Goal: Task Accomplishment & Management: Manage account settings

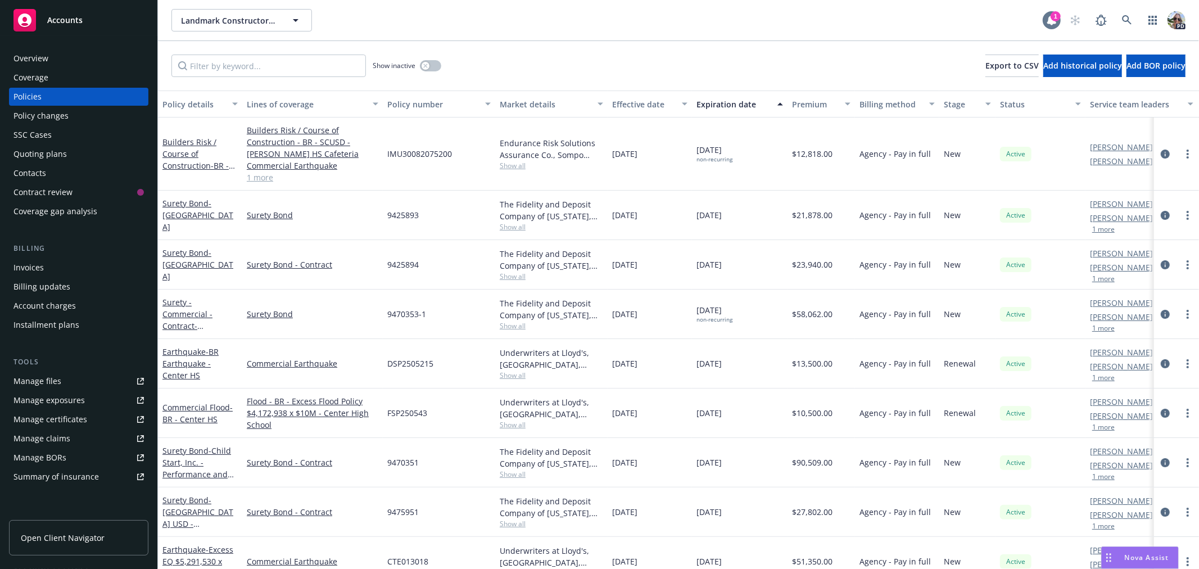
click at [1053, 25] on icon at bounding box center [1051, 20] width 11 height 11
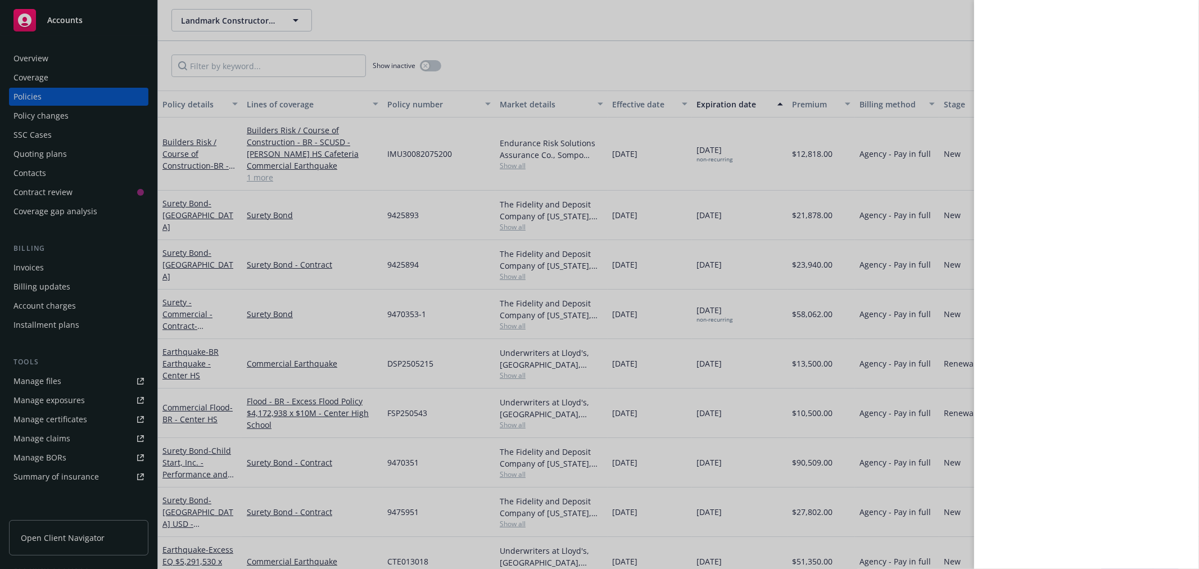
click at [31, 58] on div at bounding box center [599, 284] width 1199 height 569
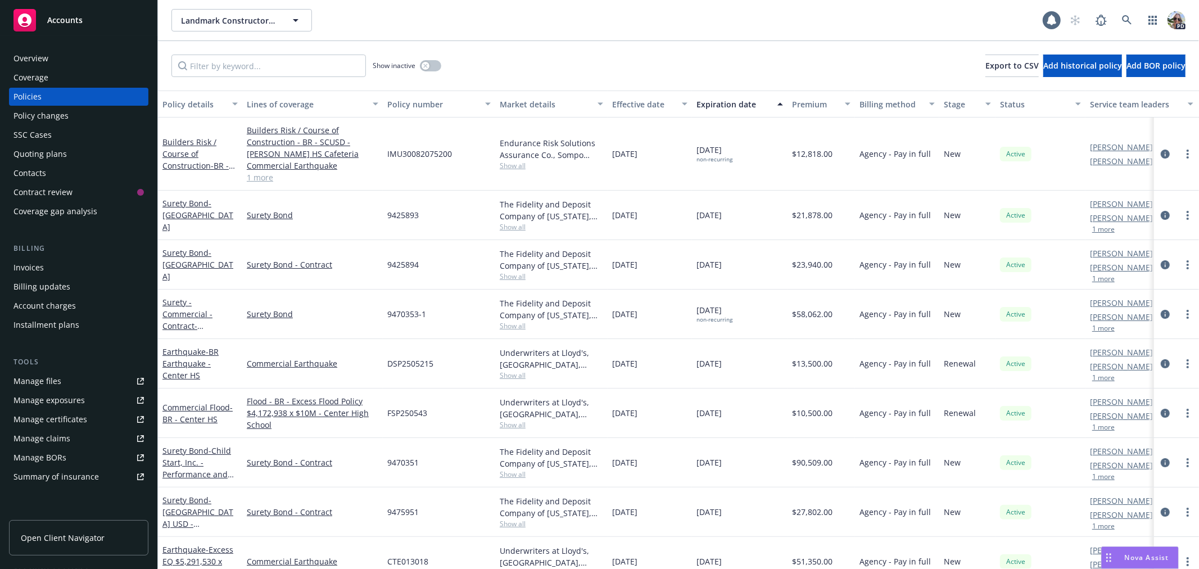
click at [25, 62] on div "Overview" at bounding box center [30, 58] width 35 height 18
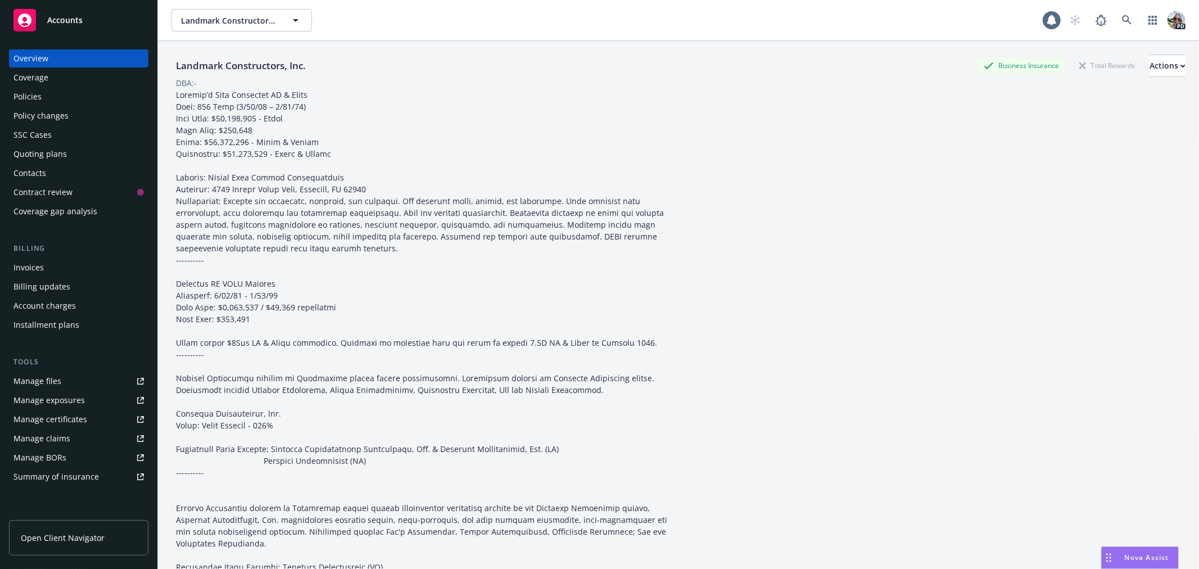
click at [40, 93] on div "Policies" at bounding box center [27, 97] width 28 height 18
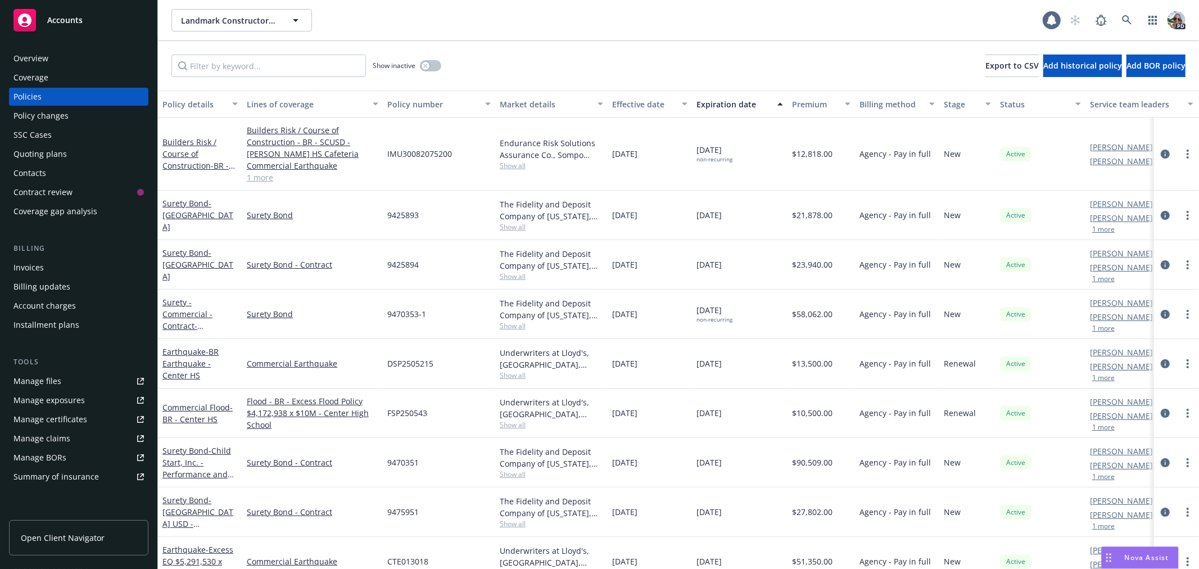
click at [38, 155] on div "Quoting plans" at bounding box center [39, 154] width 53 height 18
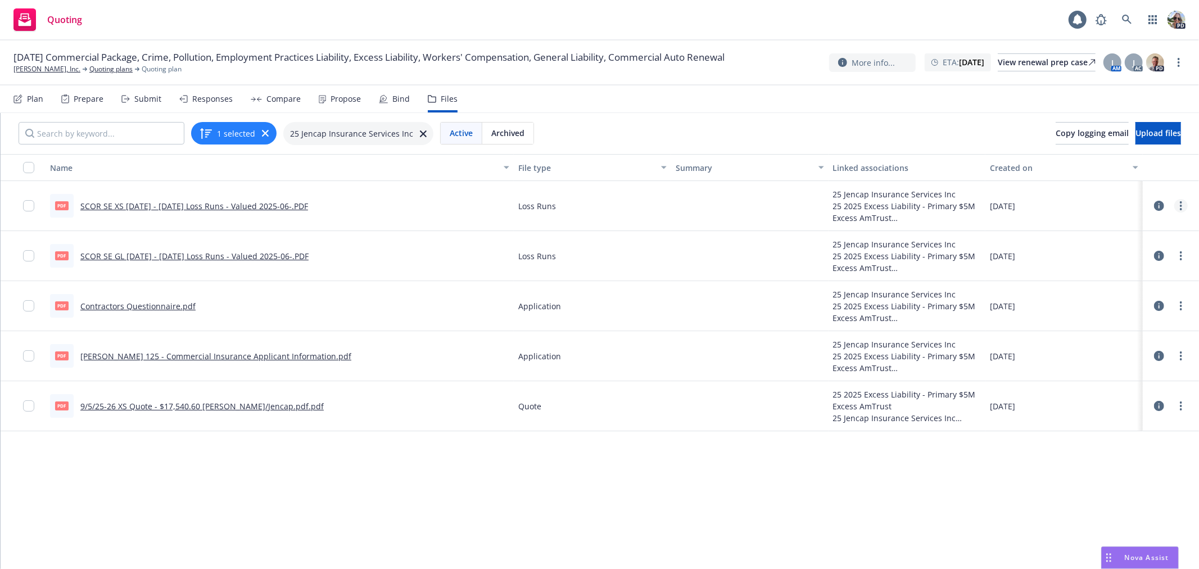
click at [1174, 200] on link "more" at bounding box center [1180, 205] width 13 height 13
click at [1092, 295] on link "Update associations" at bounding box center [1122, 296] width 112 height 22
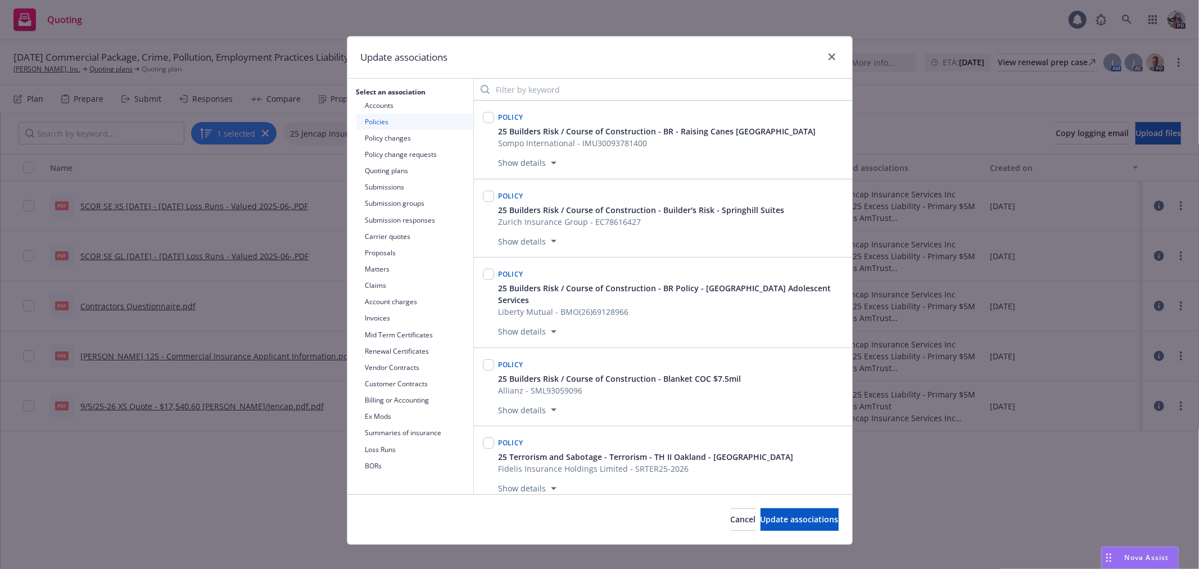
click at [374, 173] on button "Quoting plans" at bounding box center [414, 170] width 117 height 16
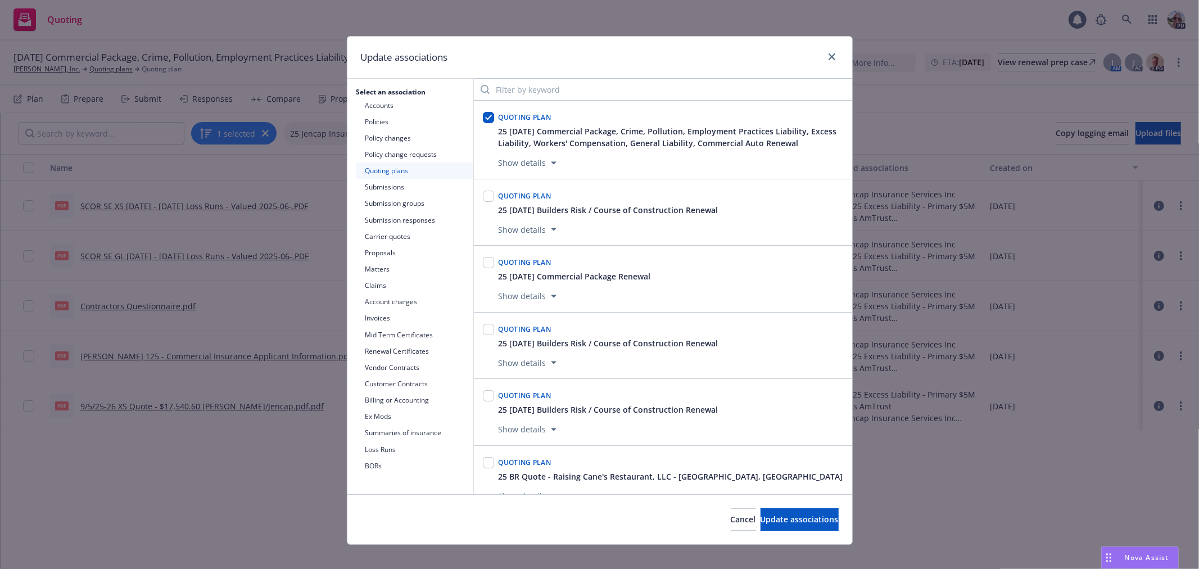
click at [543, 163] on button "Show details" at bounding box center [527, 162] width 67 height 13
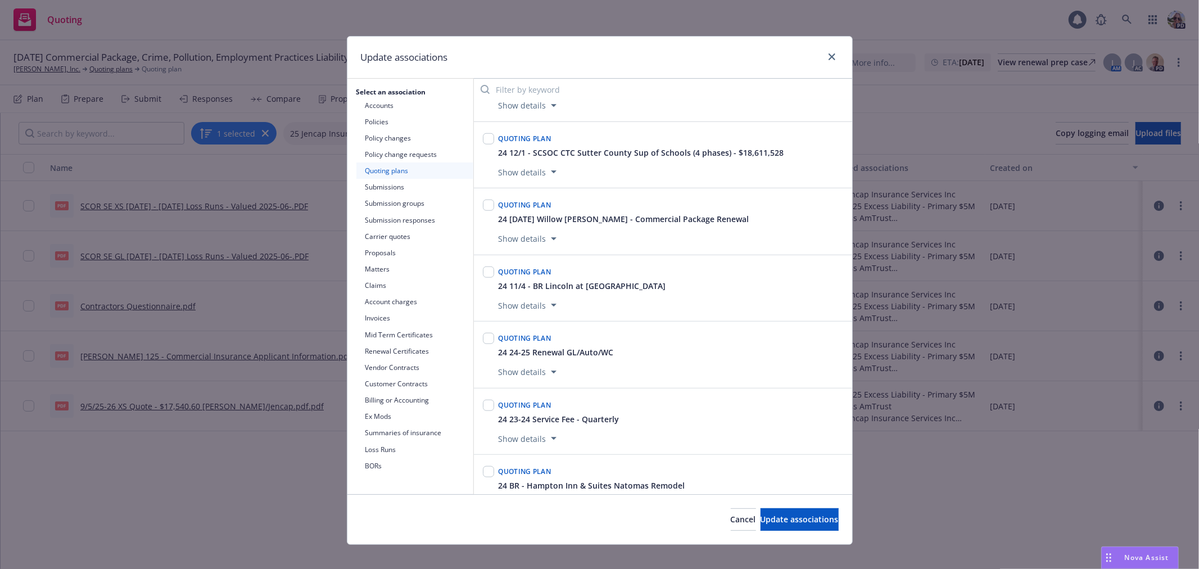
scroll to position [934, 0]
click at [377, 186] on button "Submissions" at bounding box center [414, 187] width 117 height 16
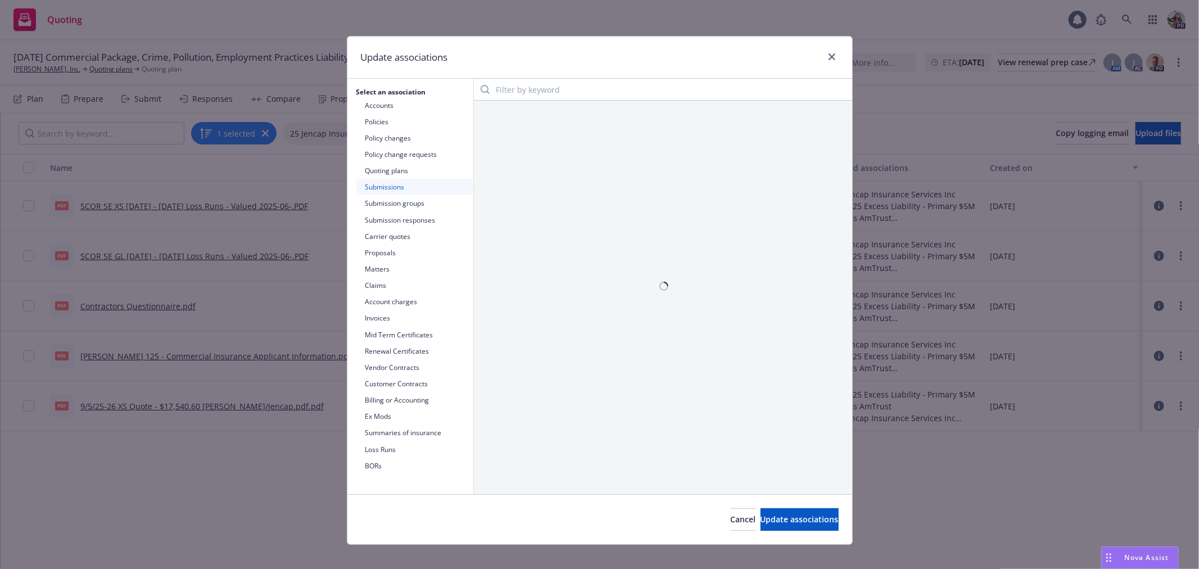
scroll to position [0, 0]
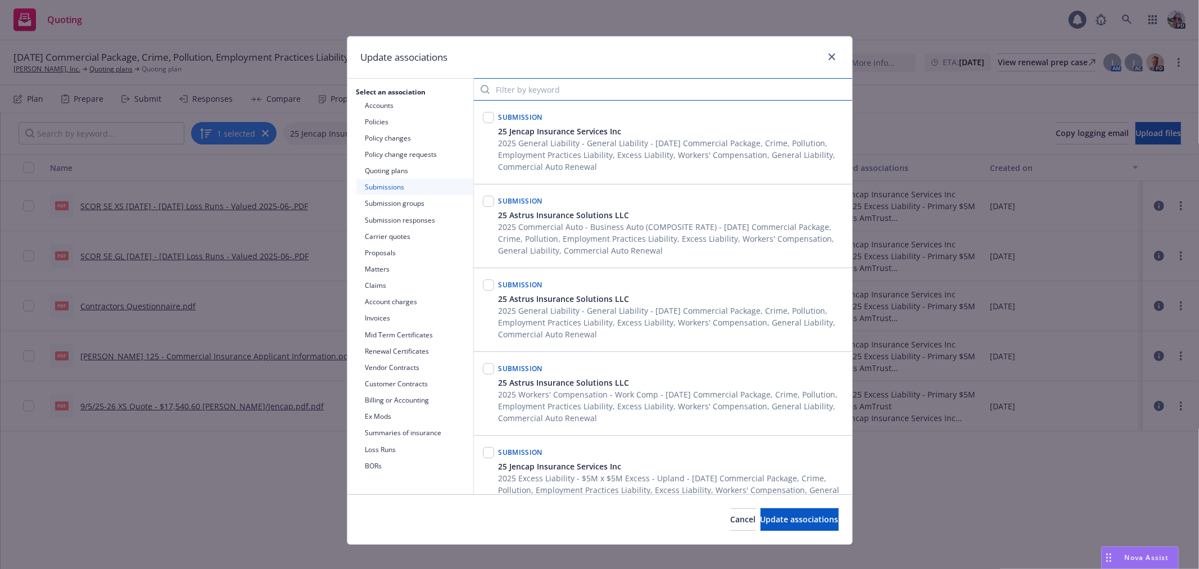
click at [527, 87] on input "Filter by keyword" at bounding box center [663, 89] width 378 height 22
type input "jen"
click at [484, 120] on input "checkbox" at bounding box center [488, 117] width 11 height 11
checkbox input "true"
click at [761, 526] on button "Update associations" at bounding box center [800, 519] width 78 height 22
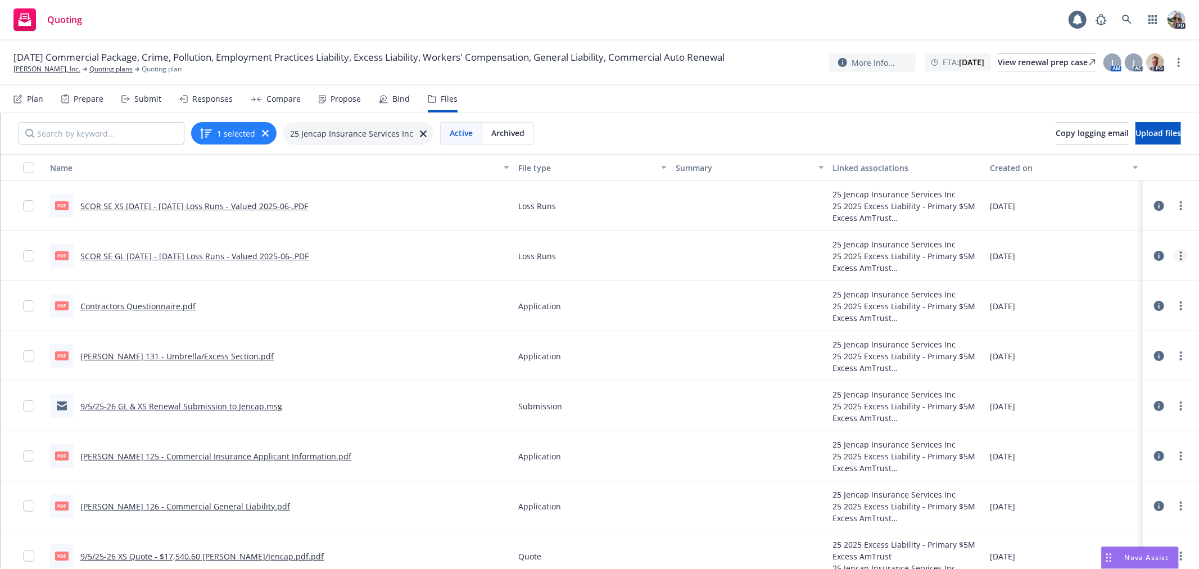
click at [1174, 256] on link "more" at bounding box center [1180, 255] width 13 height 13
click at [1093, 345] on link "Update associations" at bounding box center [1113, 347] width 112 height 22
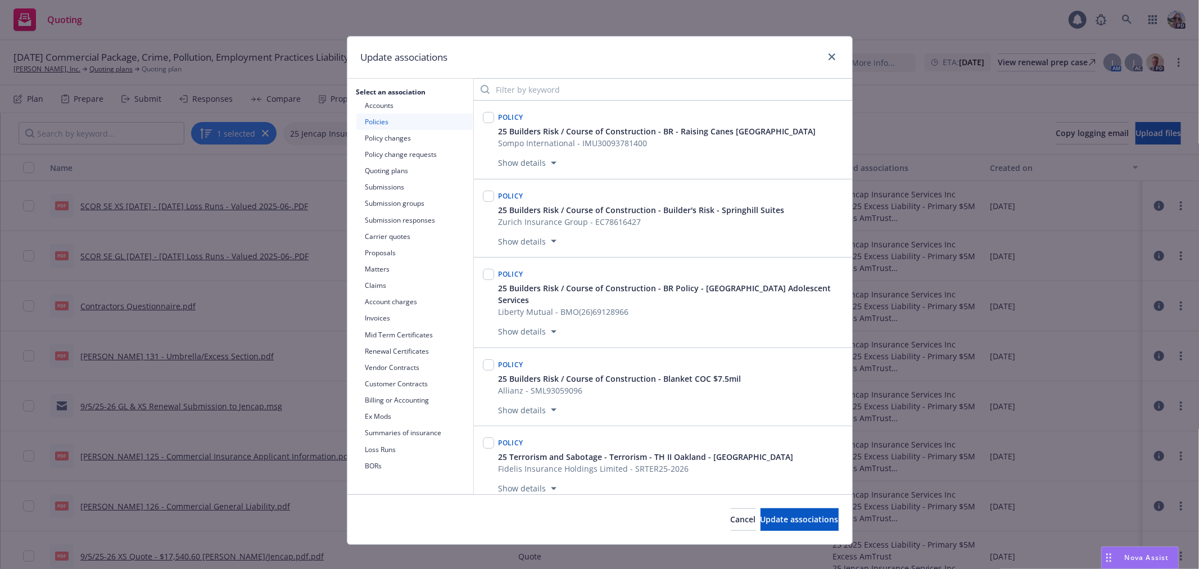
click at [373, 184] on button "Submissions" at bounding box center [414, 187] width 117 height 16
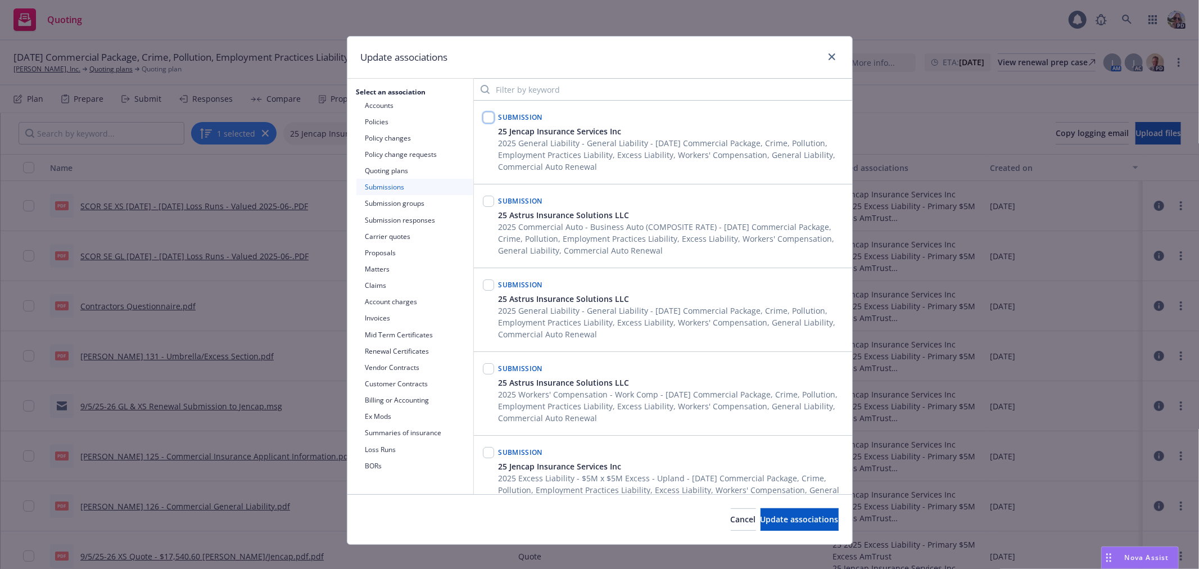
click at [483, 115] on input "checkbox" at bounding box center [488, 117] width 11 height 11
checkbox input "true"
click at [762, 521] on span "Update associations" at bounding box center [800, 519] width 78 height 11
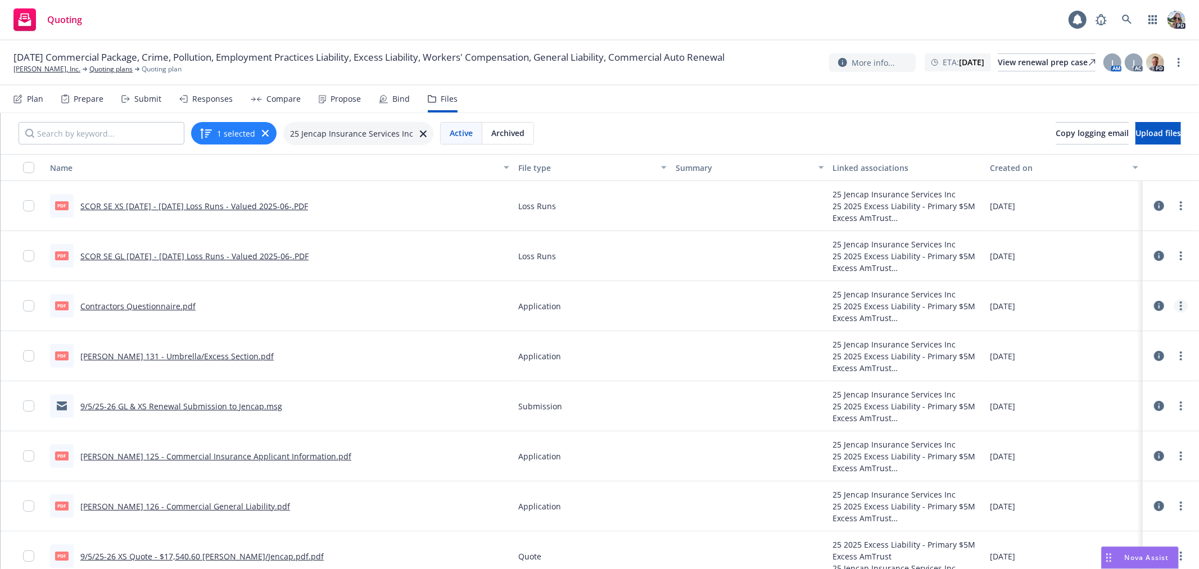
click at [1174, 307] on link "more" at bounding box center [1180, 305] width 13 height 13
click at [1097, 371] on link "Edit" at bounding box center [1113, 374] width 112 height 22
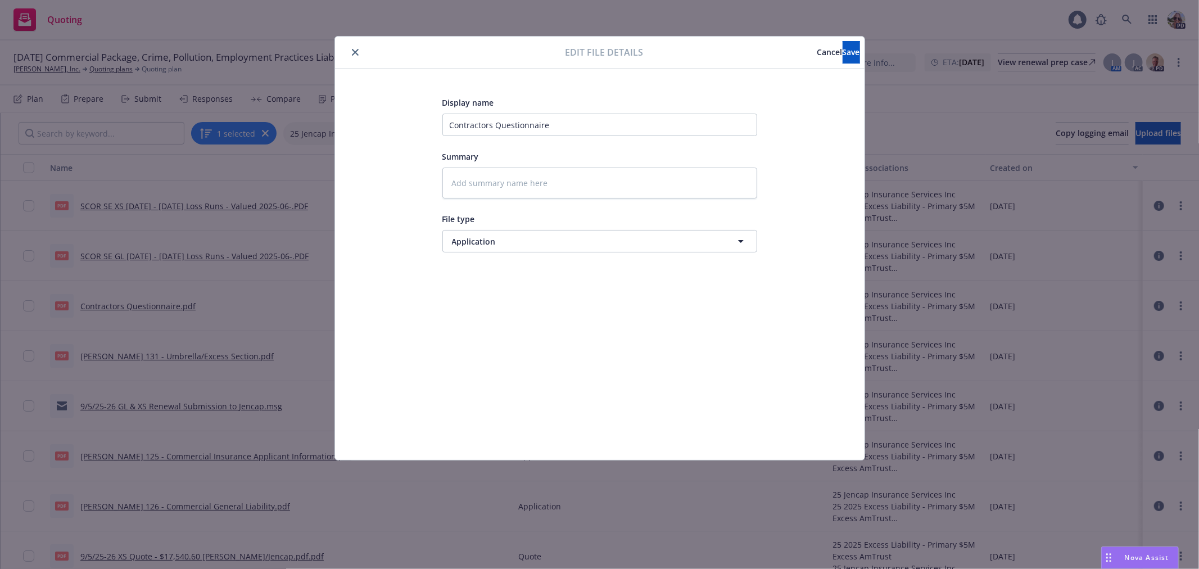
click at [817, 54] on span "Cancel" at bounding box center [829, 52] width 25 height 11
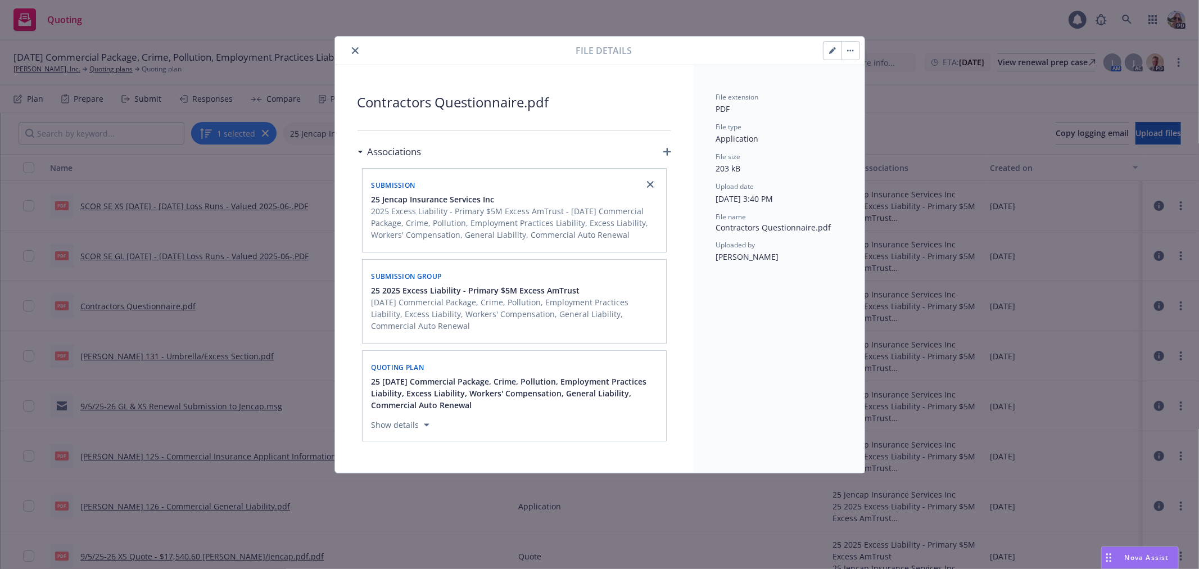
click at [361, 46] on div at bounding box center [458, 50] width 237 height 13
click at [356, 47] on icon "close" at bounding box center [355, 50] width 7 height 7
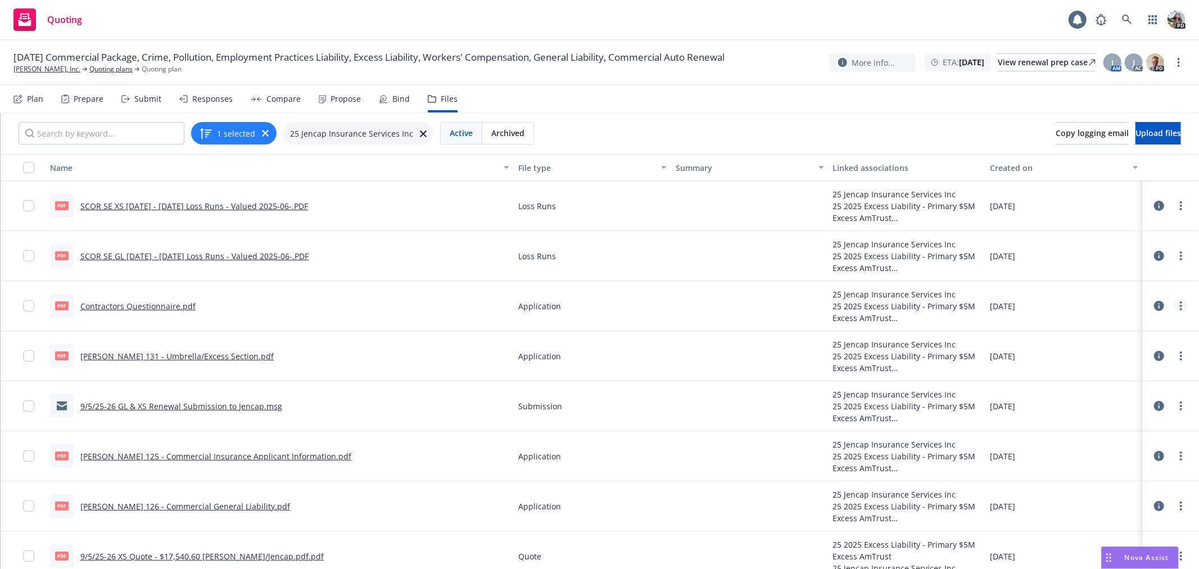
click at [1174, 307] on link "more" at bounding box center [1180, 305] width 13 height 13
click at [1092, 396] on link "Update associations" at bounding box center [1113, 396] width 112 height 22
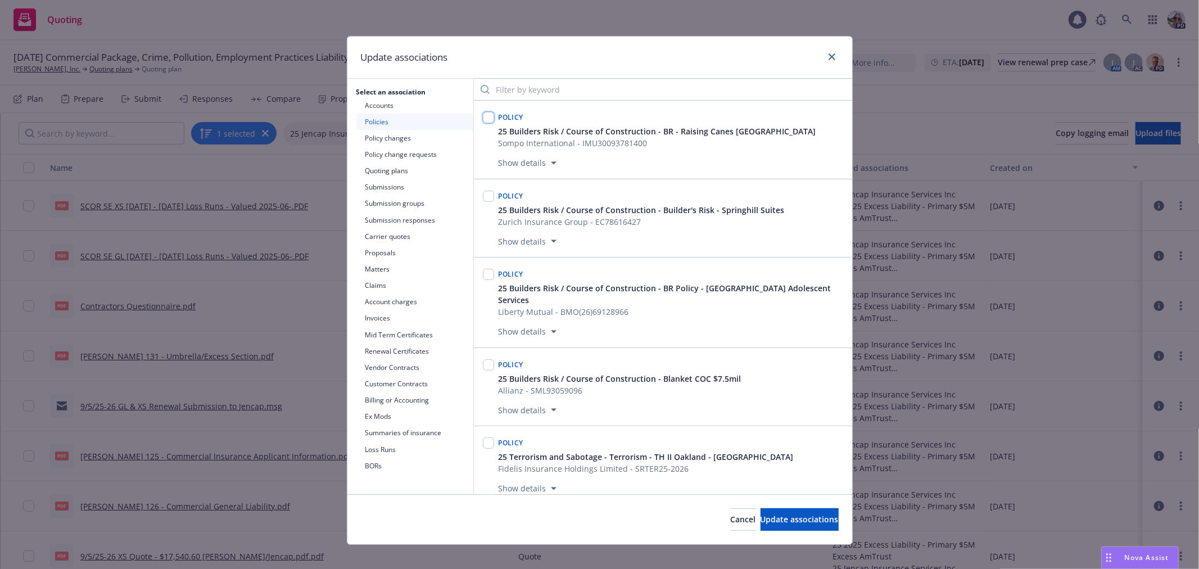
click at [485, 115] on input "checkbox" at bounding box center [488, 117] width 11 height 11
checkbox input "true"
click at [390, 184] on button "Submissions" at bounding box center [414, 187] width 117 height 16
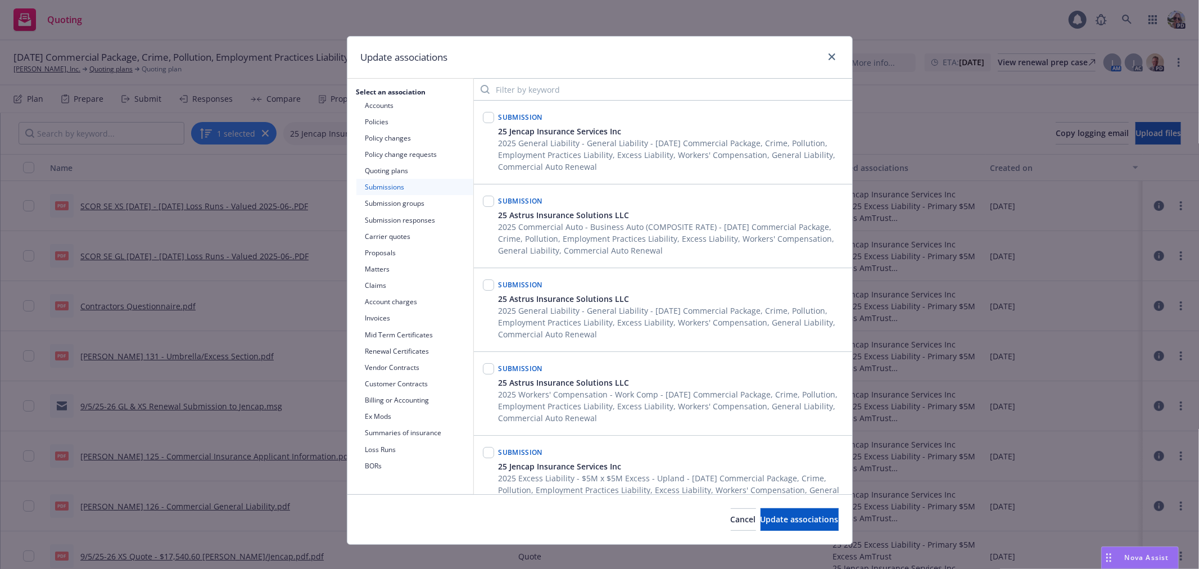
click at [383, 128] on button "Policies" at bounding box center [414, 122] width 117 height 16
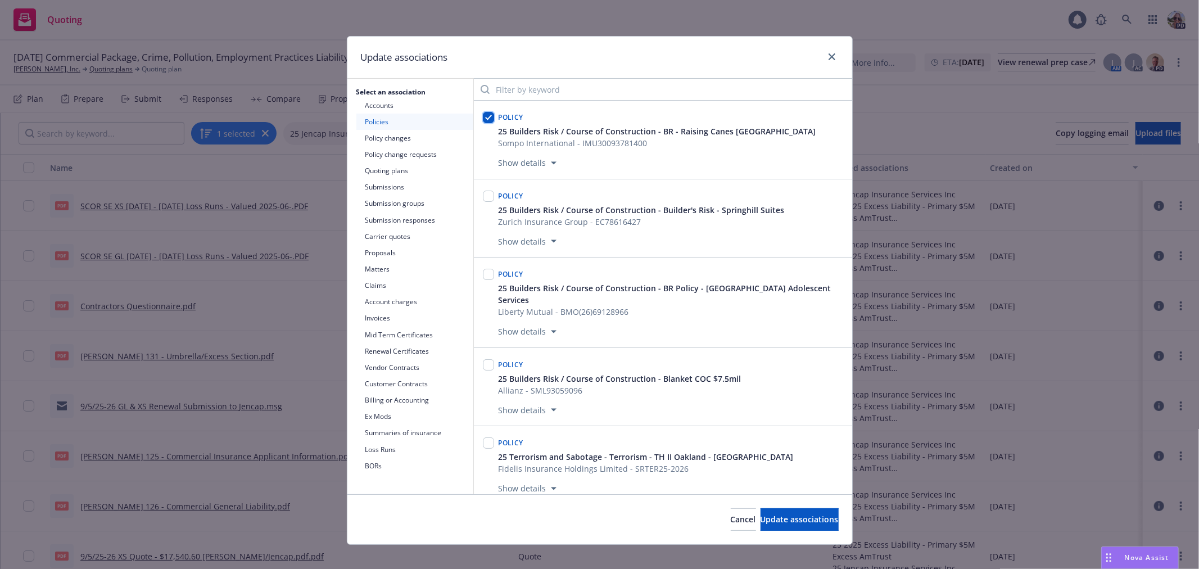
click at [485, 120] on input "checkbox" at bounding box center [488, 117] width 11 height 11
checkbox input "false"
click at [387, 187] on button "Submissions" at bounding box center [414, 187] width 117 height 16
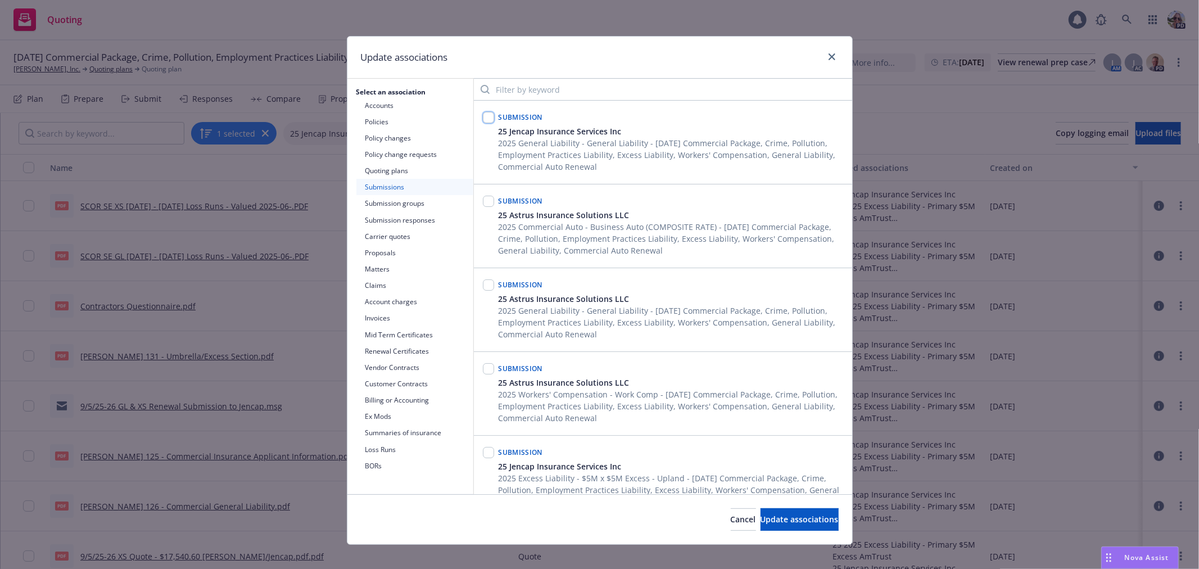
click at [484, 120] on input "checkbox" at bounding box center [488, 117] width 11 height 11
checkbox input "true"
drag, startPoint x: 797, startPoint y: 519, endPoint x: 795, endPoint y: 502, distance: 17.5
click at [797, 519] on span "Update associations" at bounding box center [800, 519] width 78 height 11
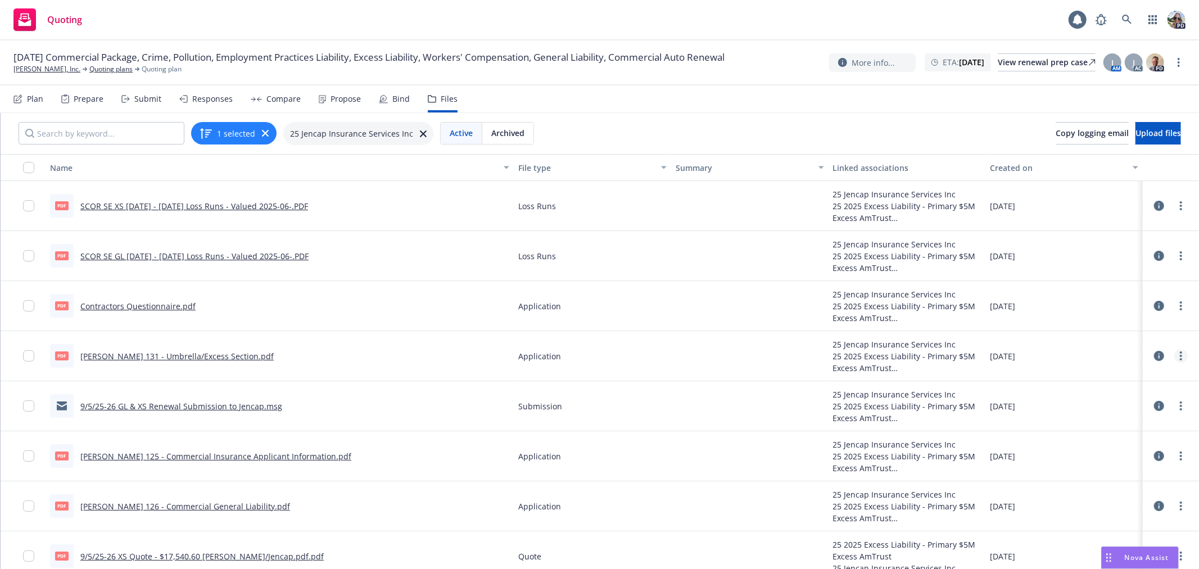
click at [1180, 358] on icon "more" at bounding box center [1181, 355] width 2 height 9
click at [1174, 503] on link "more" at bounding box center [1180, 505] width 13 height 13
click at [1124, 491] on link "Update associations" at bounding box center [1122, 493] width 112 height 22
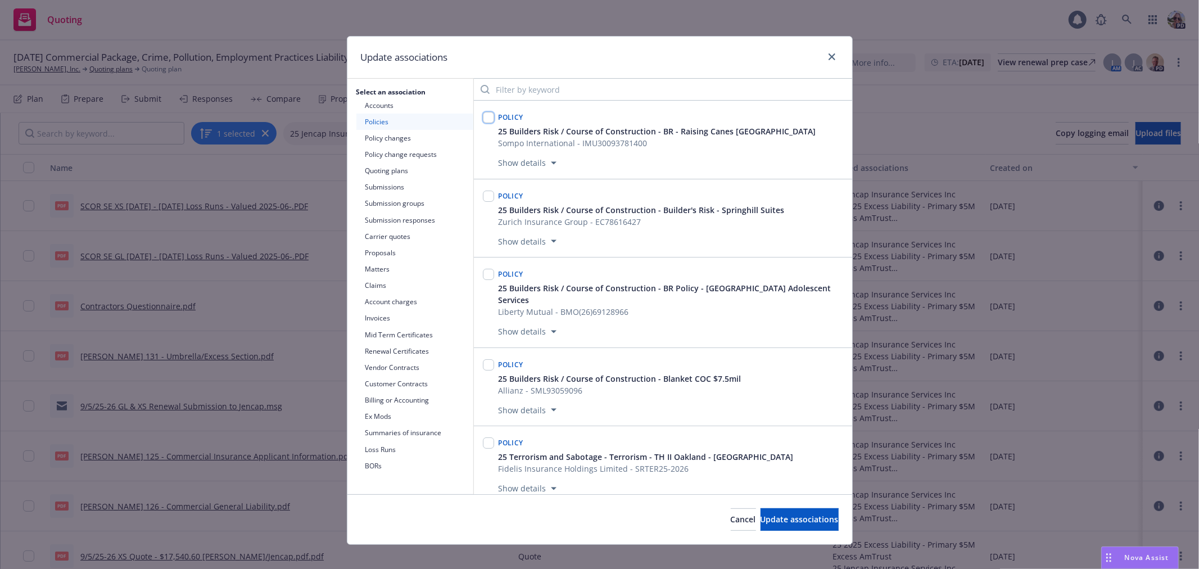
click at [483, 115] on input "checkbox" at bounding box center [488, 117] width 11 height 11
drag, startPoint x: 790, startPoint y: 519, endPoint x: 549, endPoint y: 70, distance: 510.0
click at [549, 70] on div "Update associations Select an association Accounts Policies Policy changes Poli…" at bounding box center [600, 290] width 506 height 509
click at [485, 114] on input "checkbox" at bounding box center [488, 117] width 11 height 11
checkbox input "false"
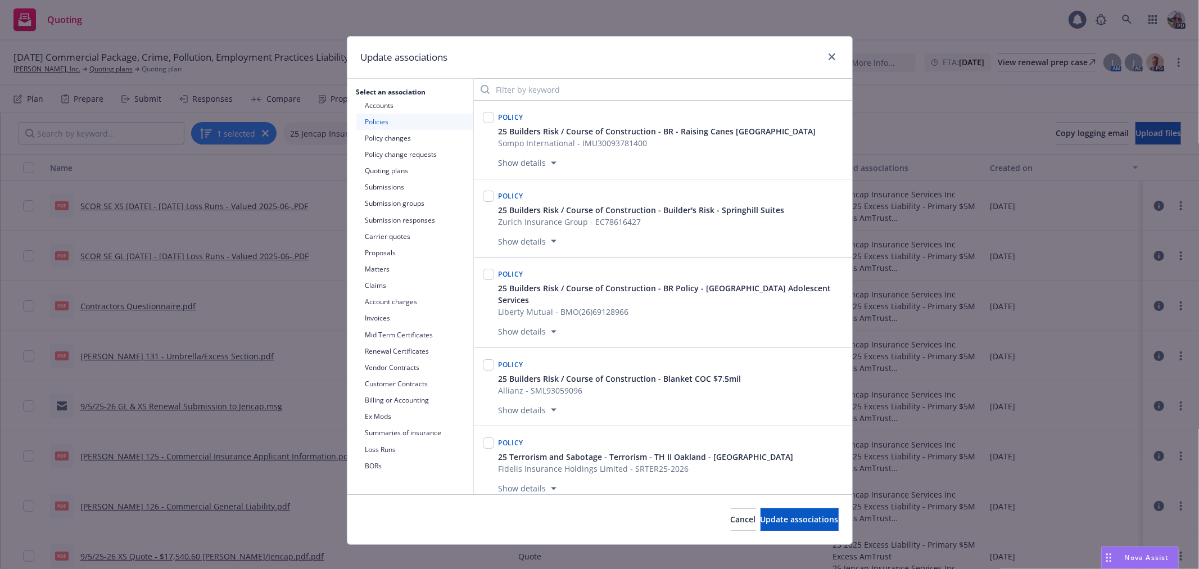
click at [375, 184] on button "Submissions" at bounding box center [414, 187] width 117 height 16
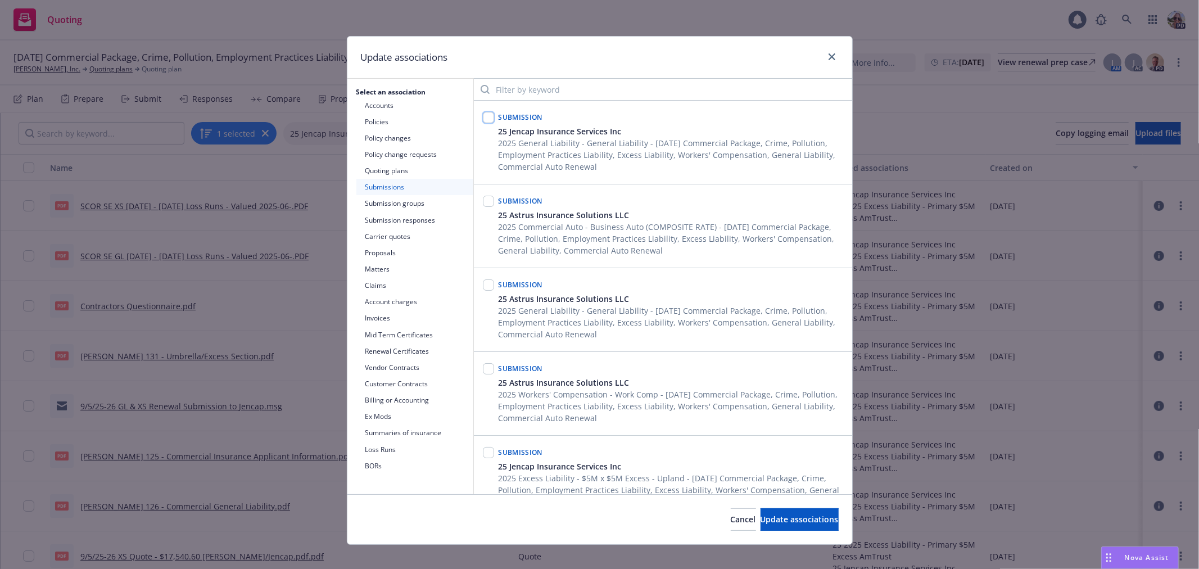
click at [483, 119] on input "checkbox" at bounding box center [488, 117] width 11 height 11
checkbox input "true"
click at [763, 523] on span "Update associations" at bounding box center [800, 519] width 78 height 11
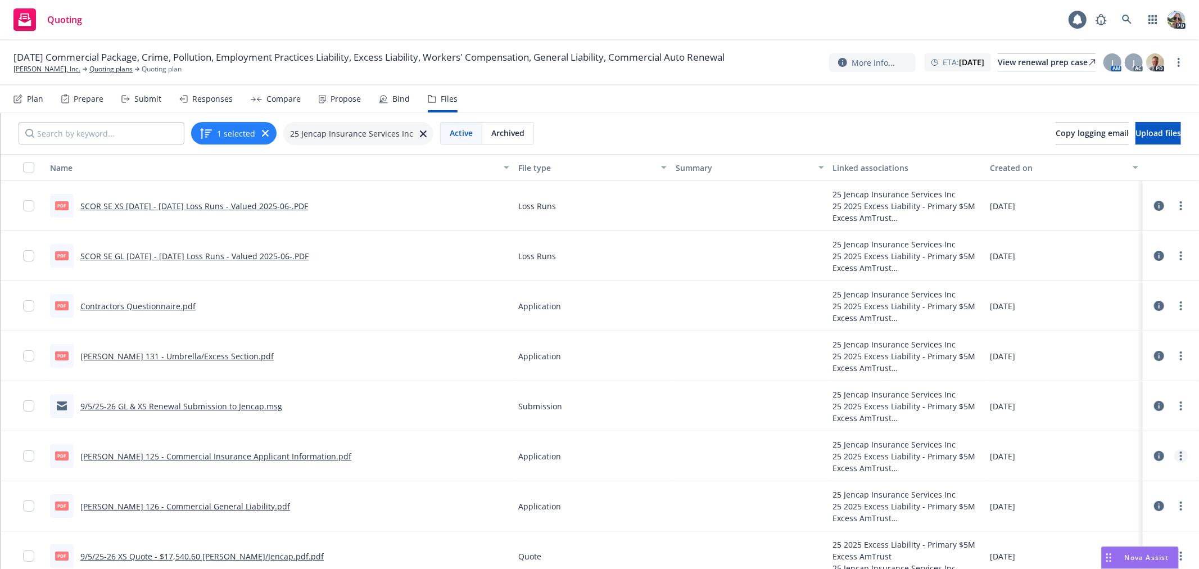
click at [1174, 452] on link "more" at bounding box center [1180, 455] width 13 height 13
click at [1105, 542] on link "Update associations" at bounding box center [1113, 546] width 112 height 22
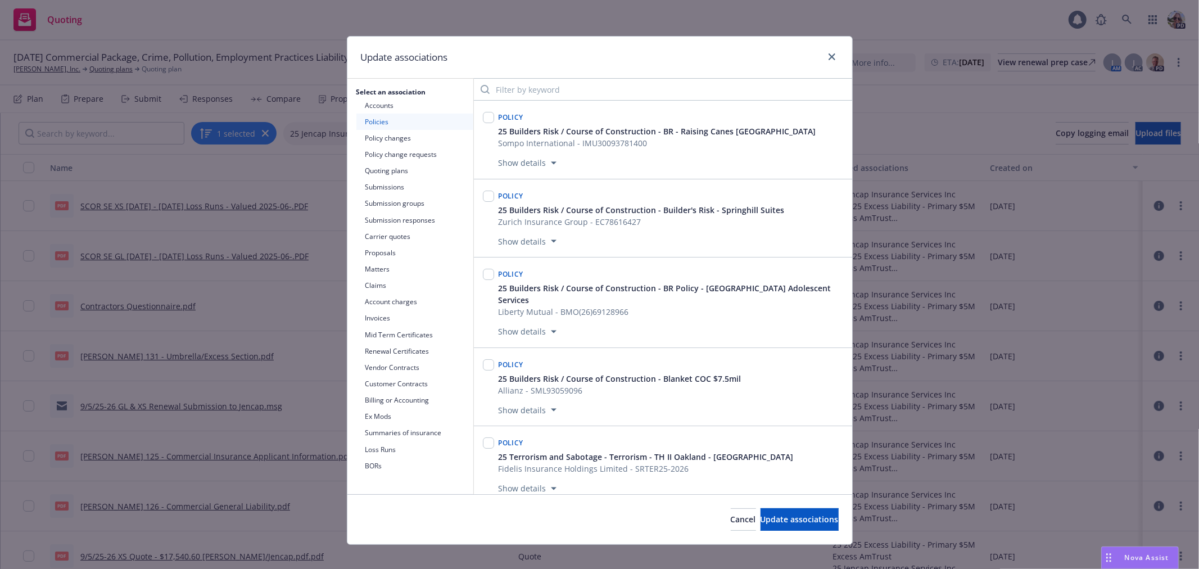
click at [390, 186] on button "Submissions" at bounding box center [414, 187] width 117 height 16
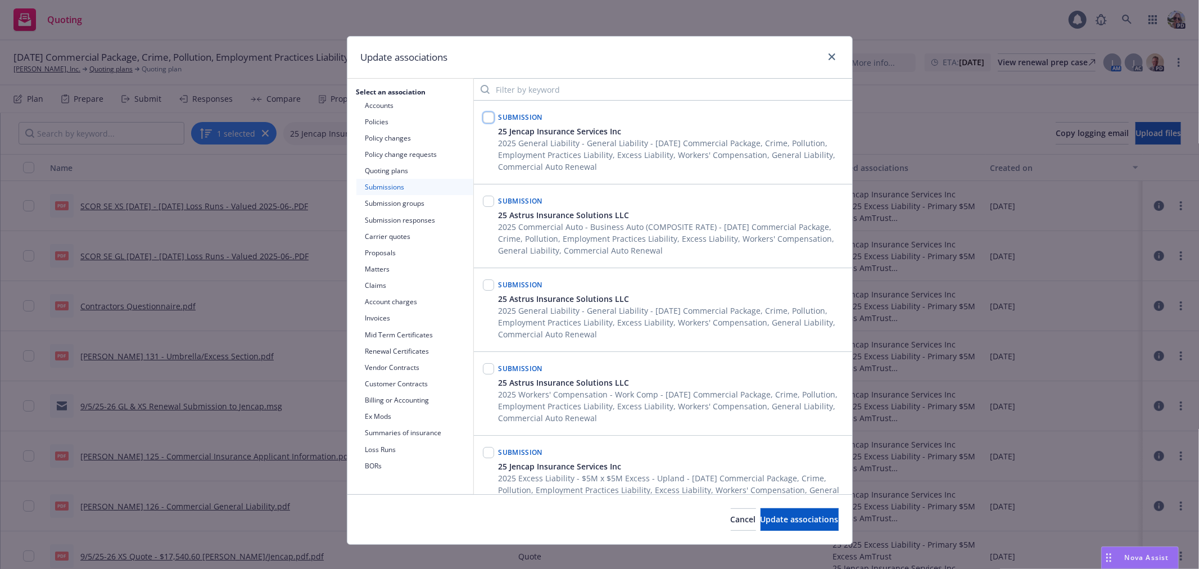
click at [485, 116] on input "checkbox" at bounding box center [488, 117] width 11 height 11
checkbox input "true"
click at [764, 520] on span "Update associations" at bounding box center [800, 519] width 78 height 11
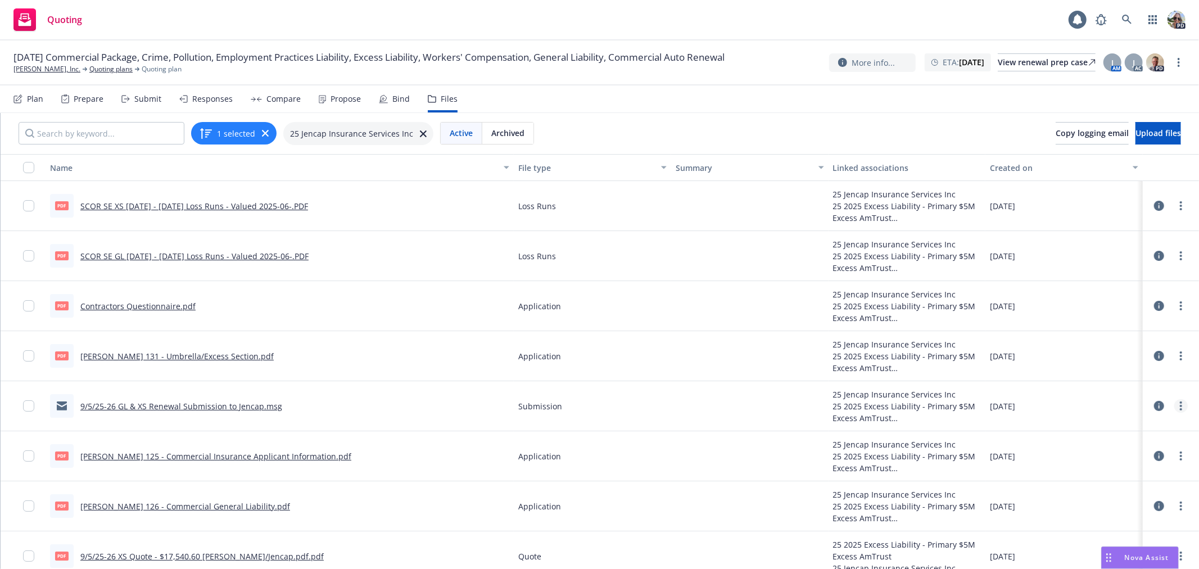
click at [1174, 407] on link "more" at bounding box center [1180, 405] width 13 height 13
click at [1097, 494] on link "Update associations" at bounding box center [1113, 496] width 112 height 22
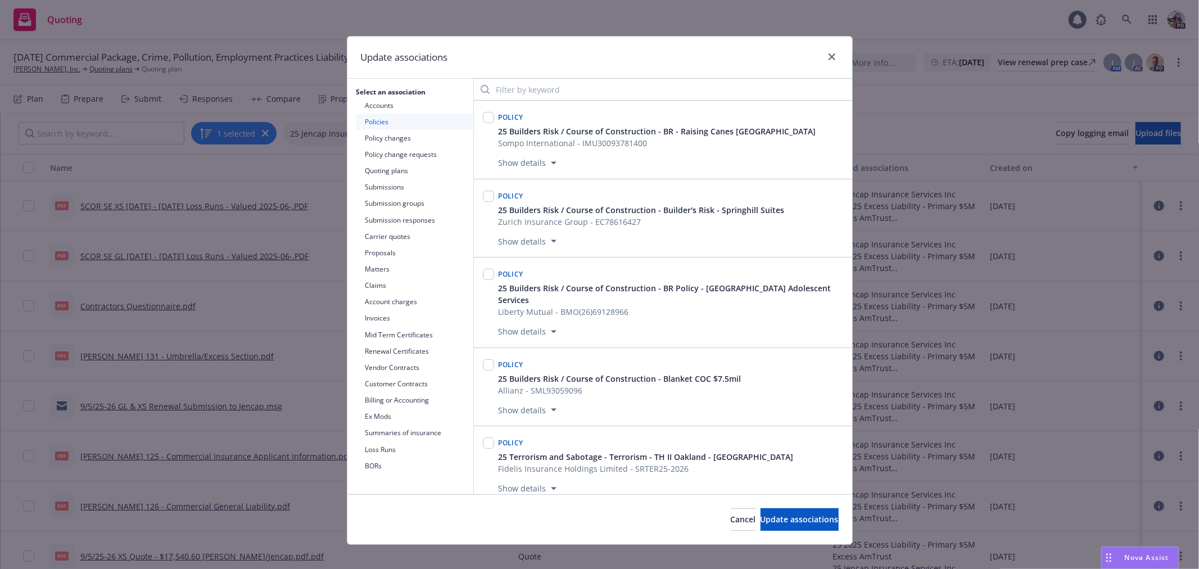
click at [379, 183] on button "Submissions" at bounding box center [414, 187] width 117 height 16
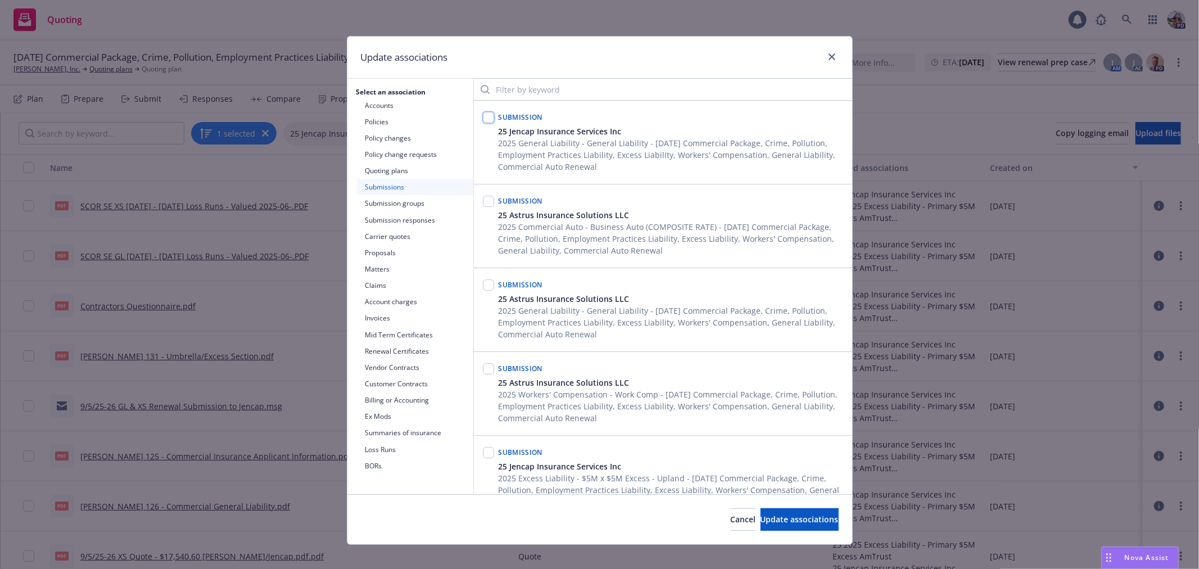
drag, startPoint x: 487, startPoint y: 117, endPoint x: 490, endPoint y: 123, distance: 6.1
click at [487, 117] on input "checkbox" at bounding box center [488, 117] width 11 height 11
checkbox input "true"
click at [773, 514] on span "Update associations" at bounding box center [800, 519] width 78 height 11
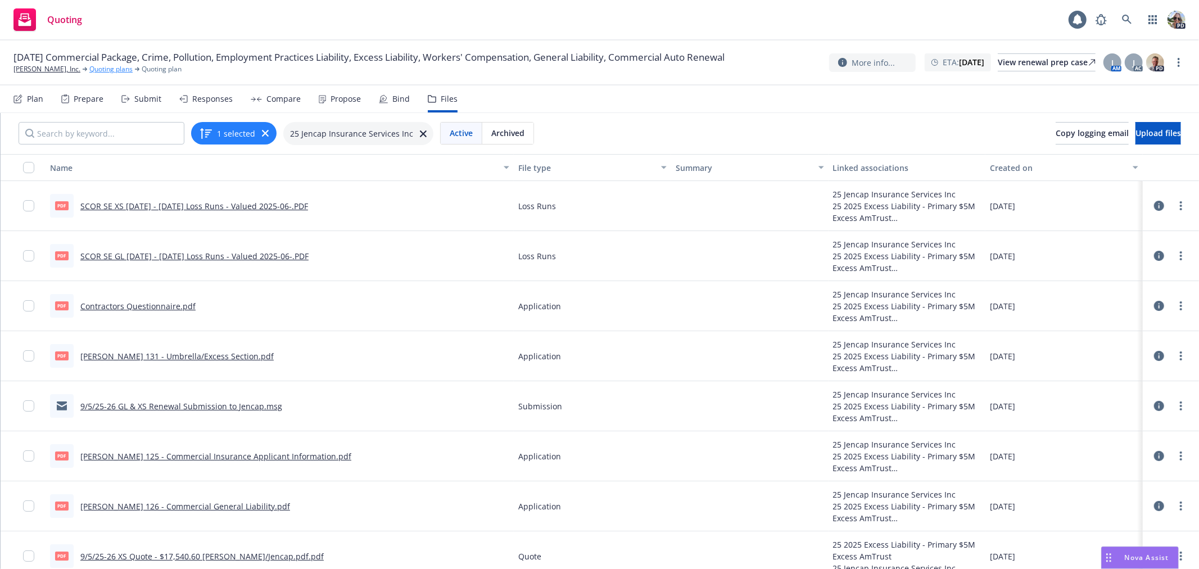
click at [89, 71] on link "Quoting plans" at bounding box center [110, 69] width 43 height 10
